Goal: Task Accomplishment & Management: Manage account settings

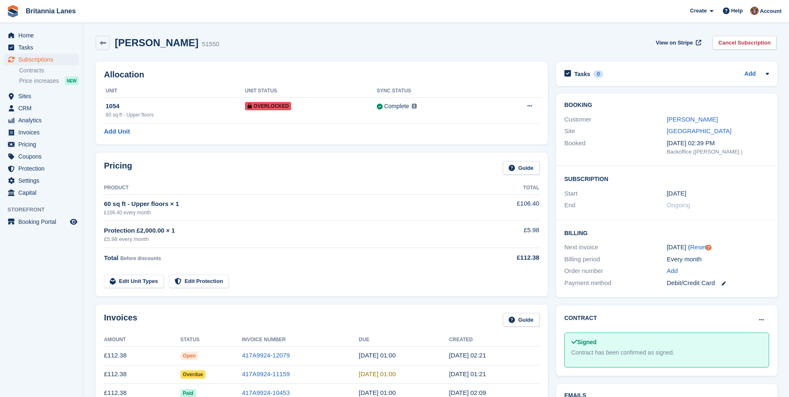
scroll to position [42, 0]
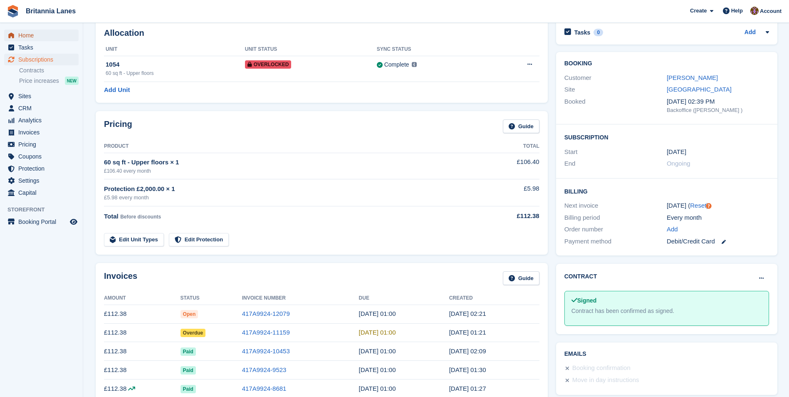
click at [34, 32] on span "Home" at bounding box center [43, 36] width 50 height 12
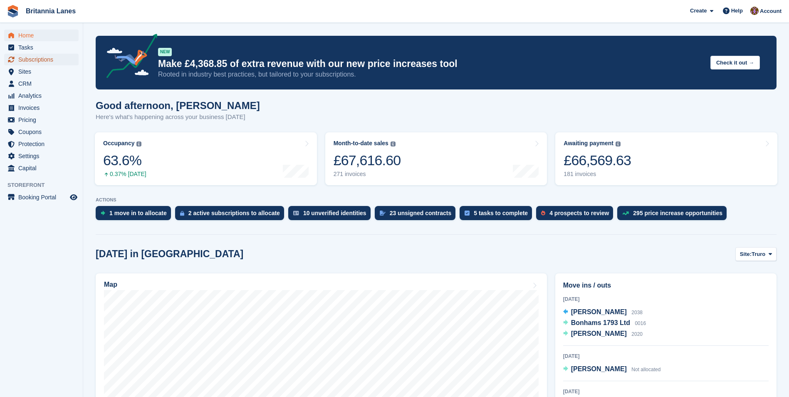
click at [35, 61] on span "Subscriptions" at bounding box center [43, 60] width 50 height 12
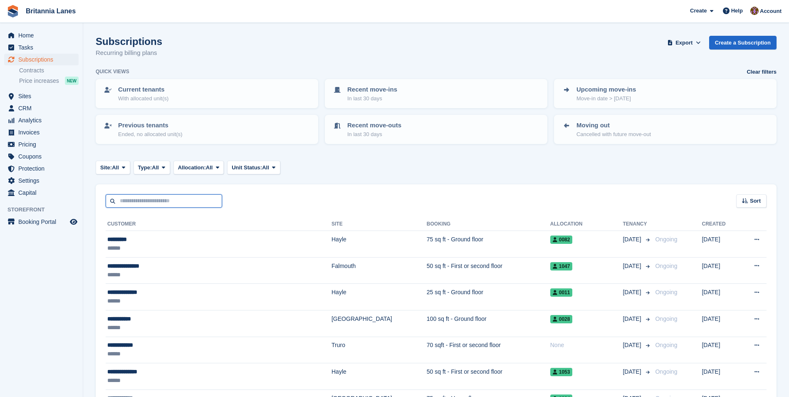
click at [143, 204] on input "text" at bounding box center [164, 201] width 116 height 14
type input "**"
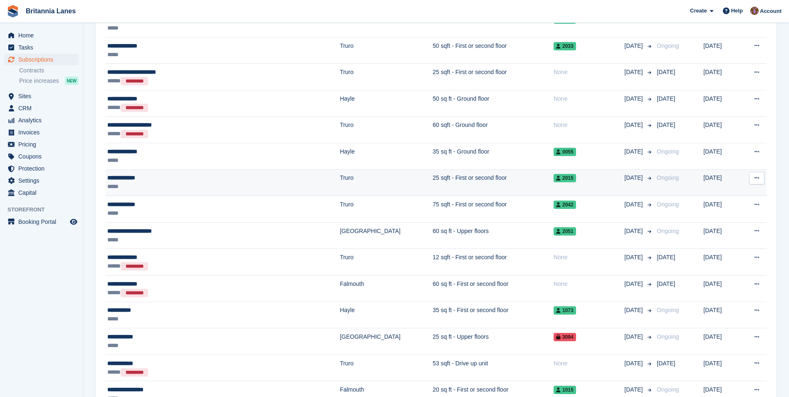
scroll to position [540, 0]
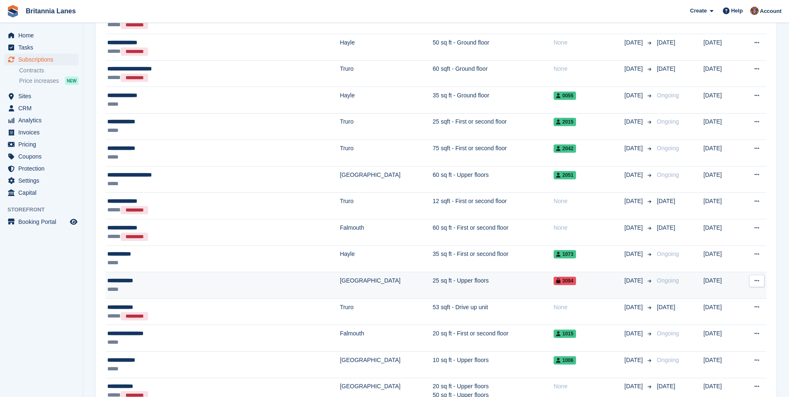
click at [185, 278] on div "**********" at bounding box center [182, 280] width 151 height 9
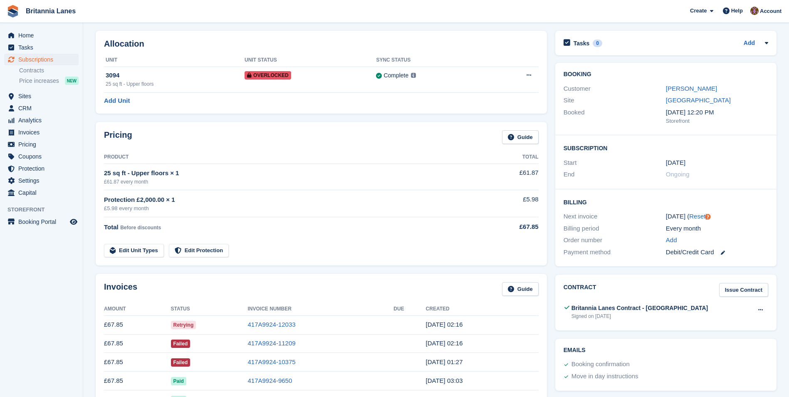
scroll to position [83, 0]
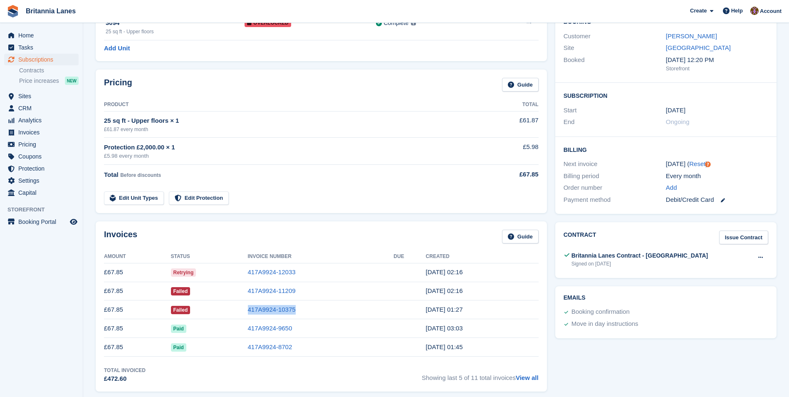
drag, startPoint x: 306, startPoint y: 308, endPoint x: 251, endPoint y: 312, distance: 55.8
click at [251, 312] on tr "£67.85 Failed 417A9924-10375 1 Aug, 01:27" at bounding box center [321, 309] width 434 height 19
drag, startPoint x: 251, startPoint y: 312, endPoint x: 267, endPoint y: 312, distance: 15.8
copy tr "417A9924-10375"
click at [262, 308] on link "417A9924-10375" at bounding box center [272, 309] width 48 height 7
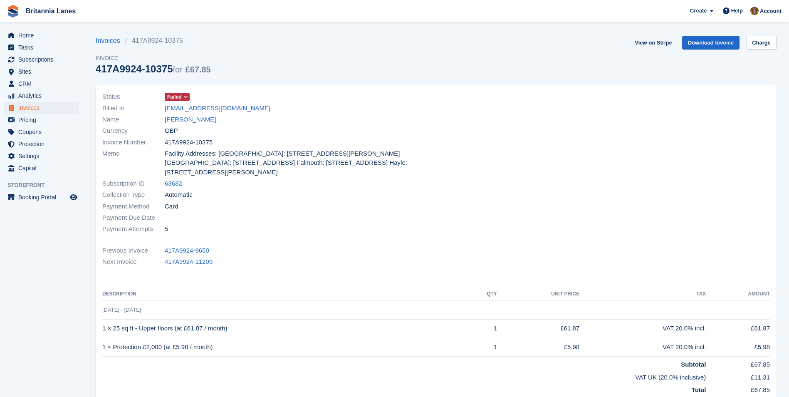
click at [176, 94] on span "Failed" at bounding box center [174, 96] width 15 height 7
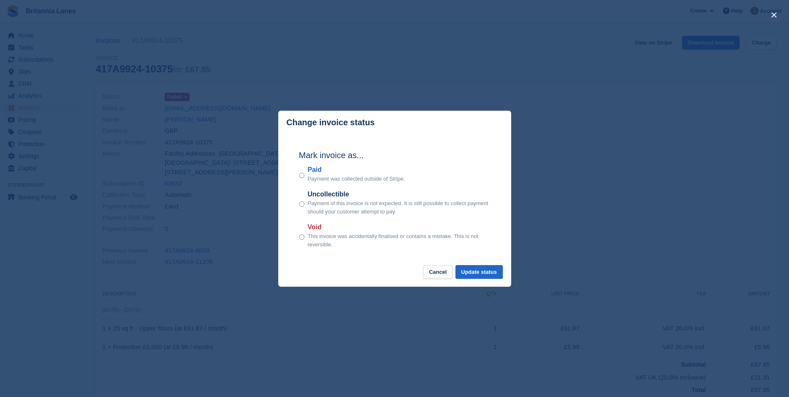
click at [305, 176] on div "Paid Payment was collected outside of Stripe." at bounding box center [394, 174] width 191 height 18
click at [479, 274] on button "Update status" at bounding box center [478, 272] width 47 height 14
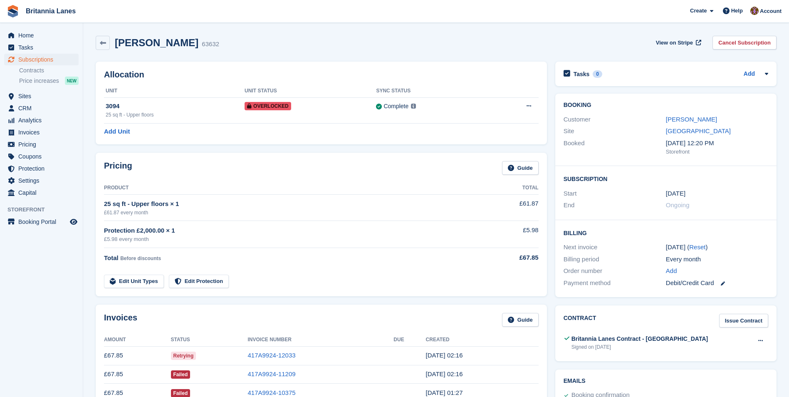
scroll to position [83, 0]
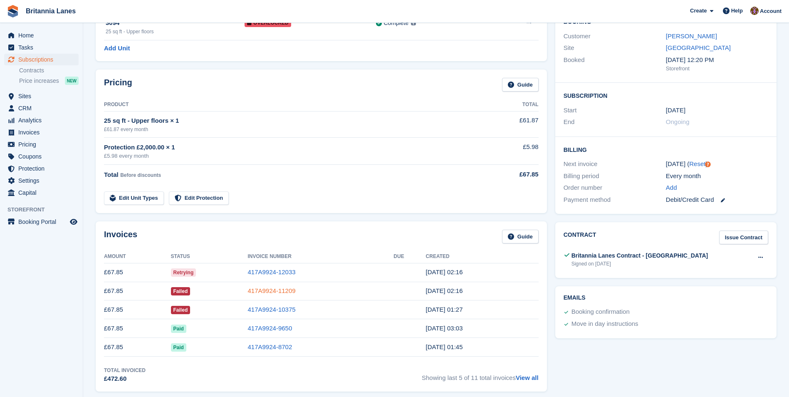
click at [293, 291] on link "417A9924-11209" at bounding box center [272, 290] width 48 height 7
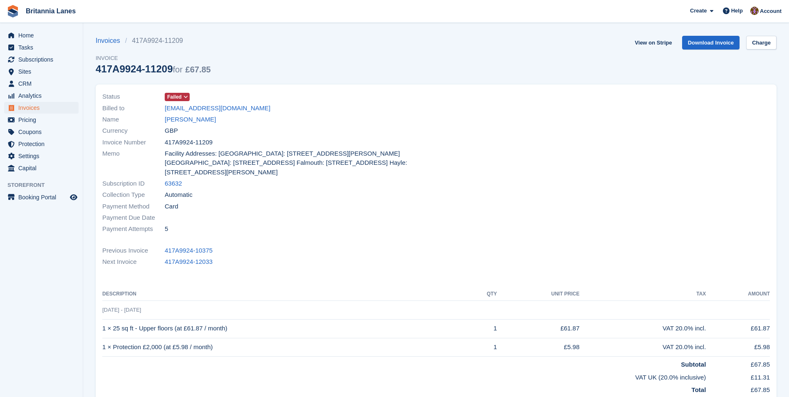
click at [181, 95] on span "Failed" at bounding box center [177, 97] width 25 height 8
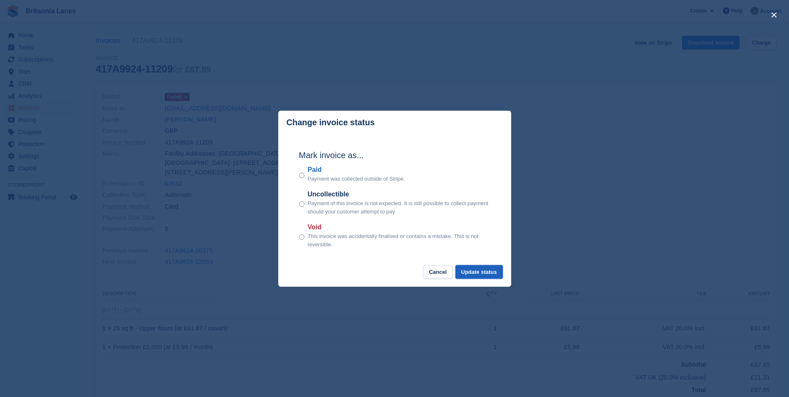
click at [477, 275] on button "Update status" at bounding box center [478, 272] width 47 height 14
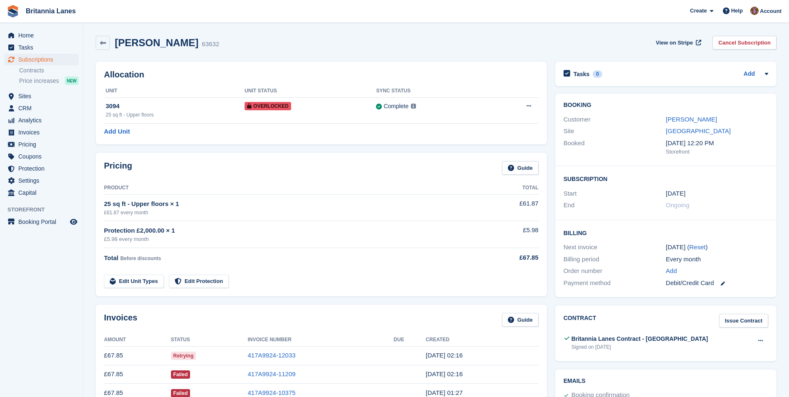
scroll to position [83, 0]
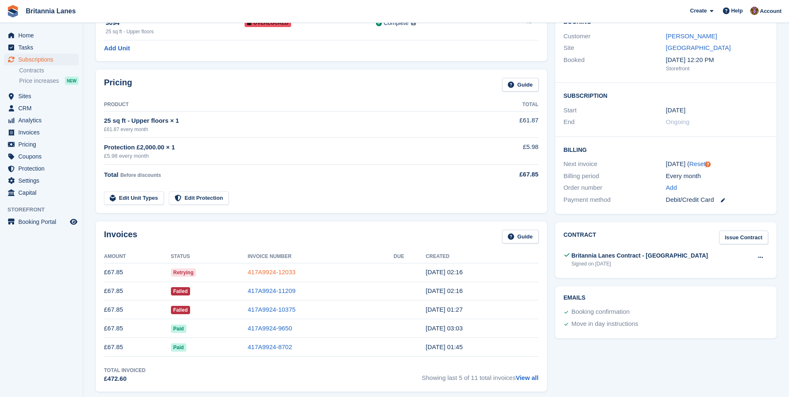
click at [266, 272] on link "417A9924-12033" at bounding box center [272, 271] width 48 height 7
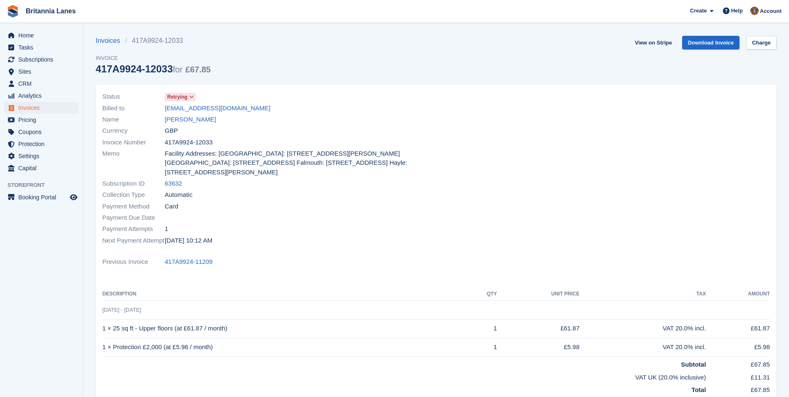
click at [189, 100] on span at bounding box center [191, 97] width 7 height 7
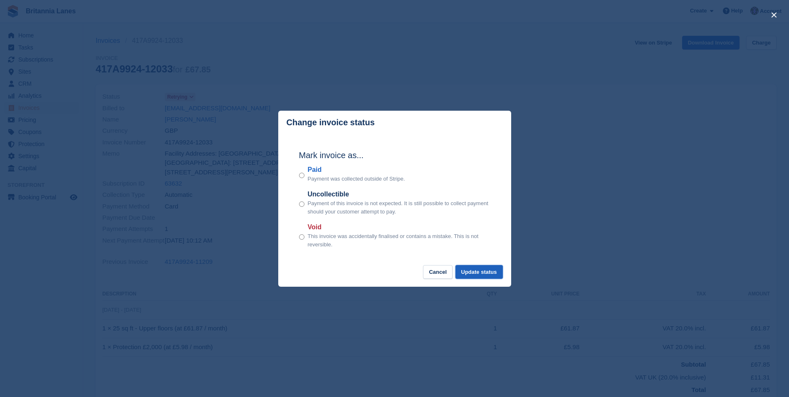
click at [479, 272] on button "Update status" at bounding box center [478, 272] width 47 height 14
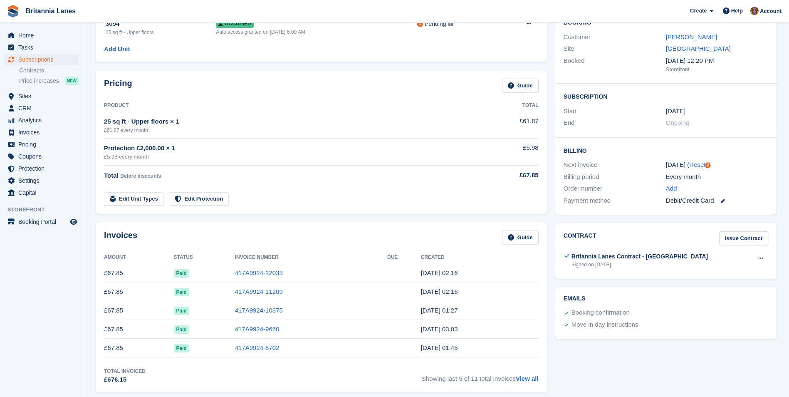
scroll to position [42, 0]
